Goal: Navigation & Orientation: Find specific page/section

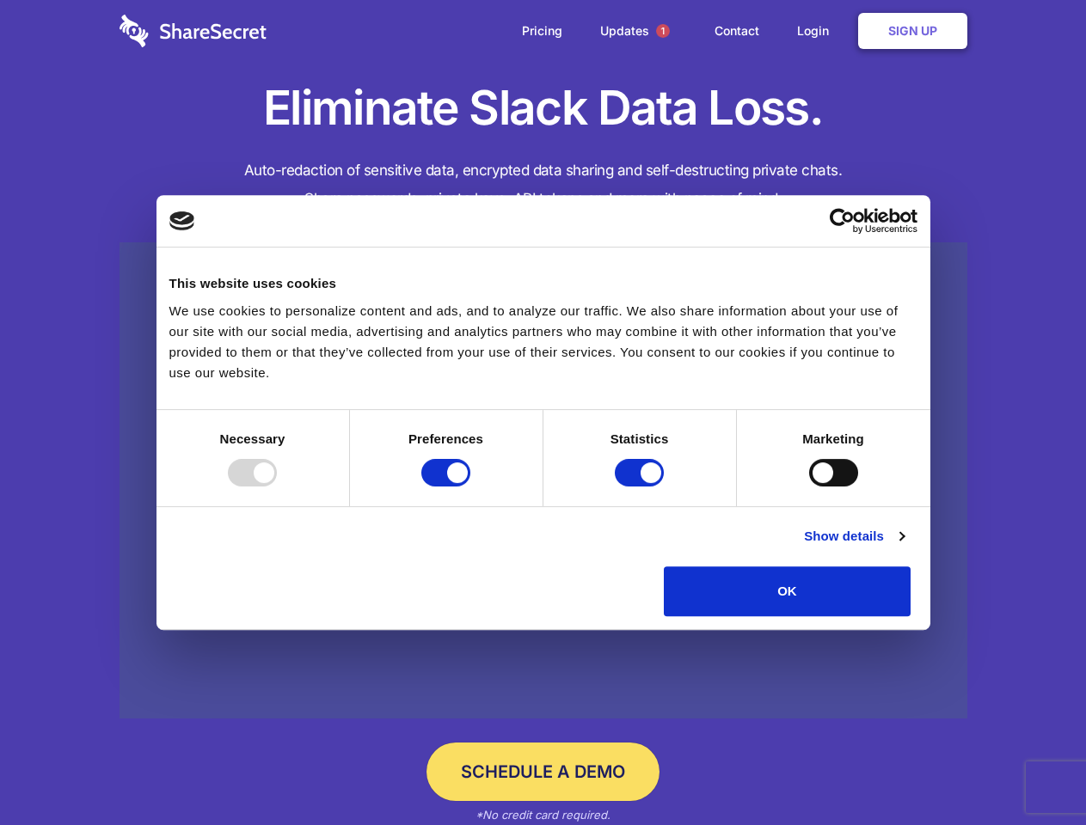
click at [277, 486] on div at bounding box center [252, 473] width 49 height 28
click at [470, 486] on input "Preferences" at bounding box center [445, 473] width 49 height 28
checkbox input "false"
click at [641, 486] on input "Statistics" at bounding box center [639, 473] width 49 height 28
checkbox input "false"
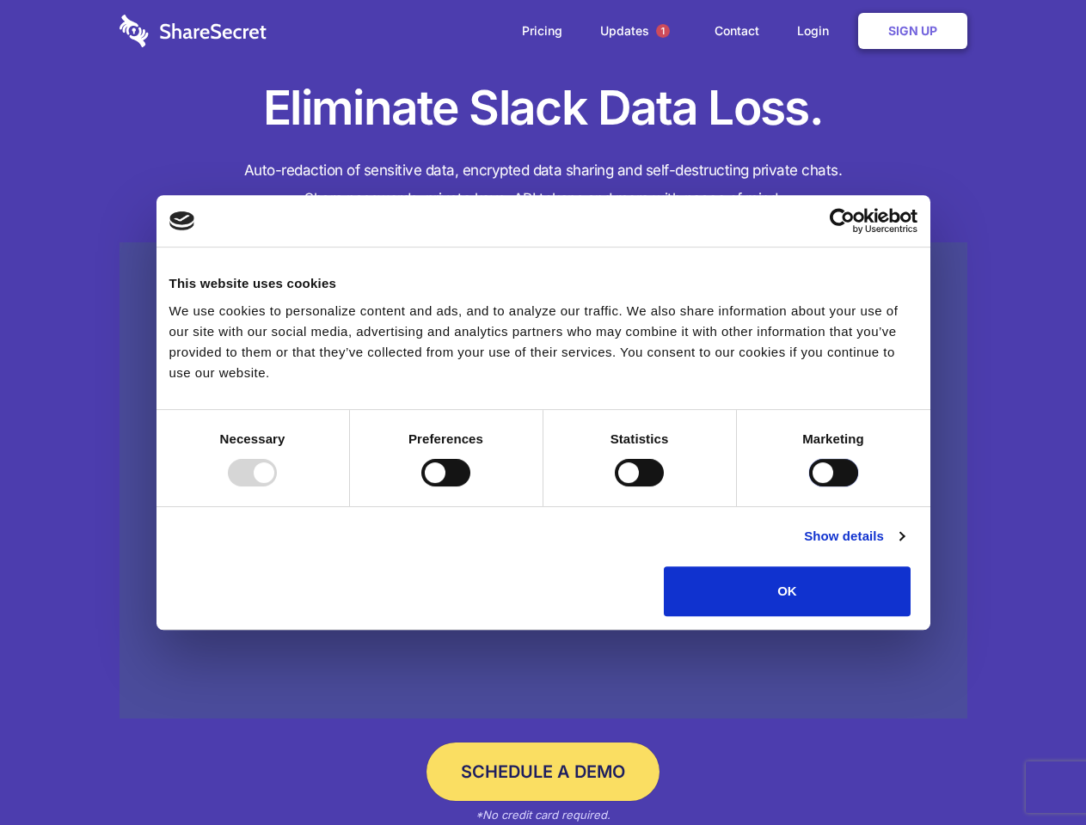
click at [809, 486] on input "Marketing" at bounding box center [833, 473] width 49 height 28
checkbox input "true"
click at [903, 547] on link "Show details" at bounding box center [854, 536] width 100 height 21
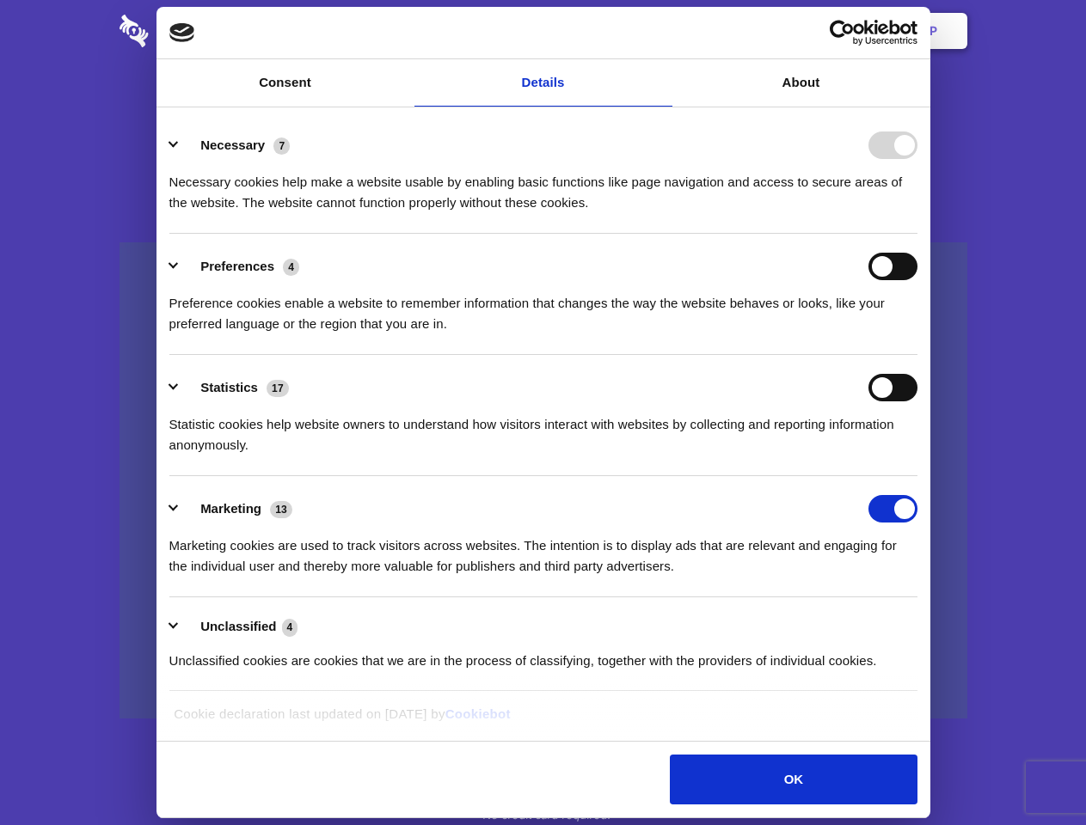
click at [917, 234] on li "Necessary 7 Necessary cookies help make a website usable by enabling basic func…" at bounding box center [543, 173] width 748 height 121
click at [662, 31] on span "1" at bounding box center [663, 31] width 14 height 14
